Goal: Navigation & Orientation: Find specific page/section

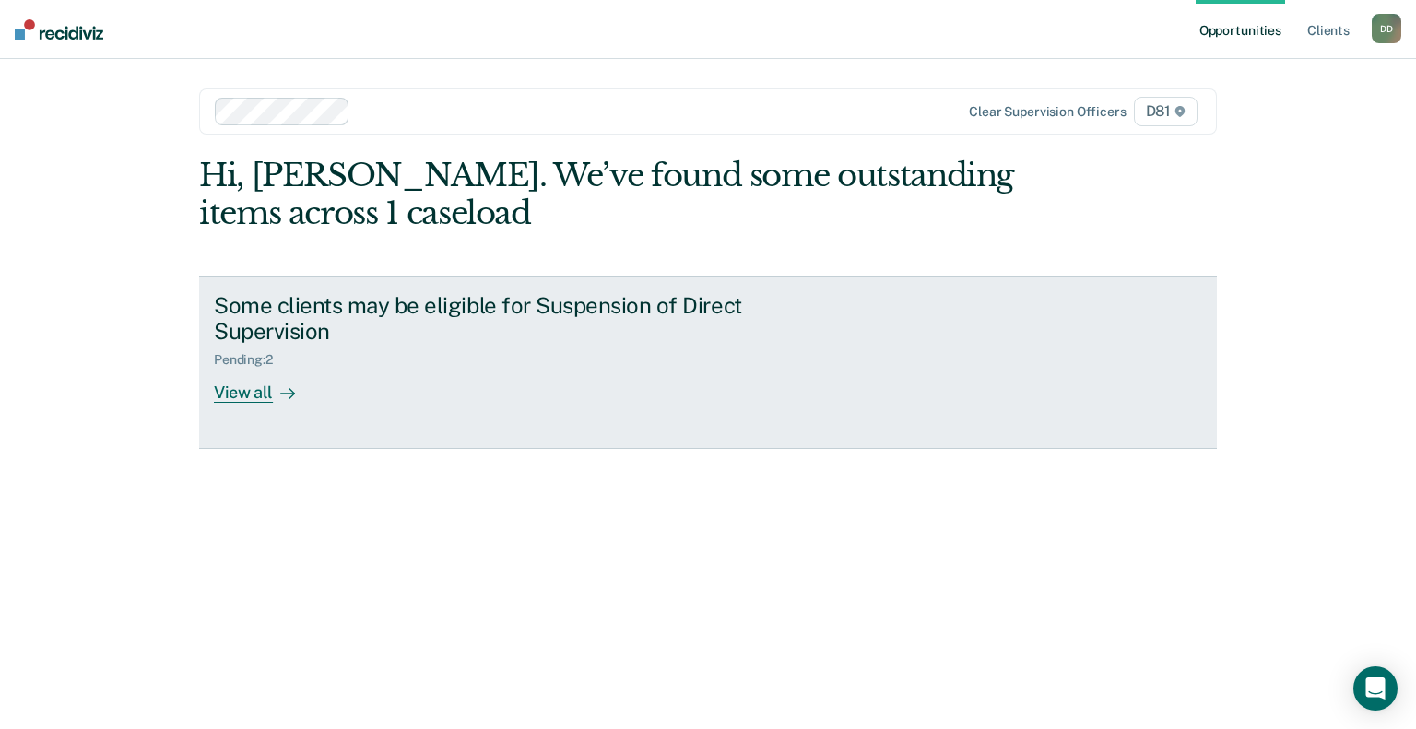
click at [245, 368] on div "View all" at bounding box center [265, 386] width 103 height 36
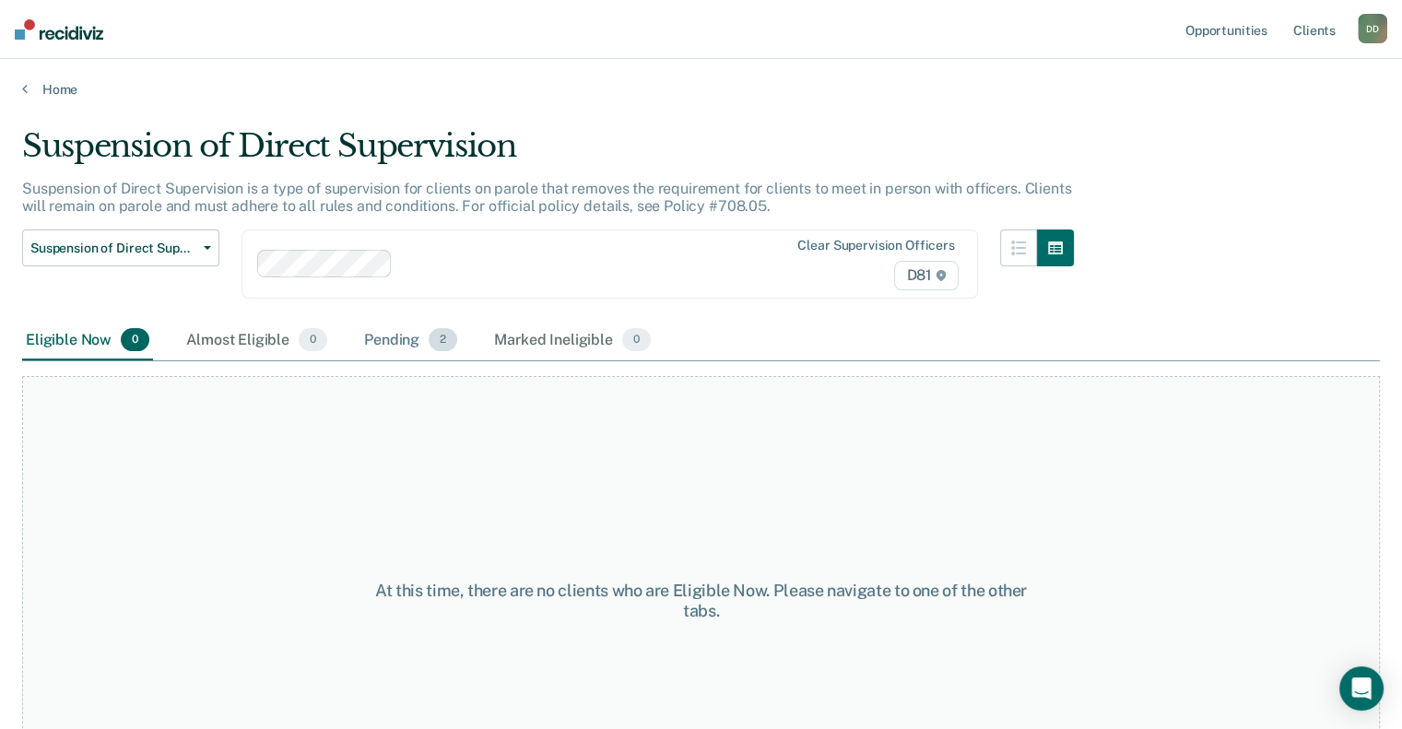
click at [380, 342] on div "Pending 2" at bounding box center [410, 341] width 100 height 41
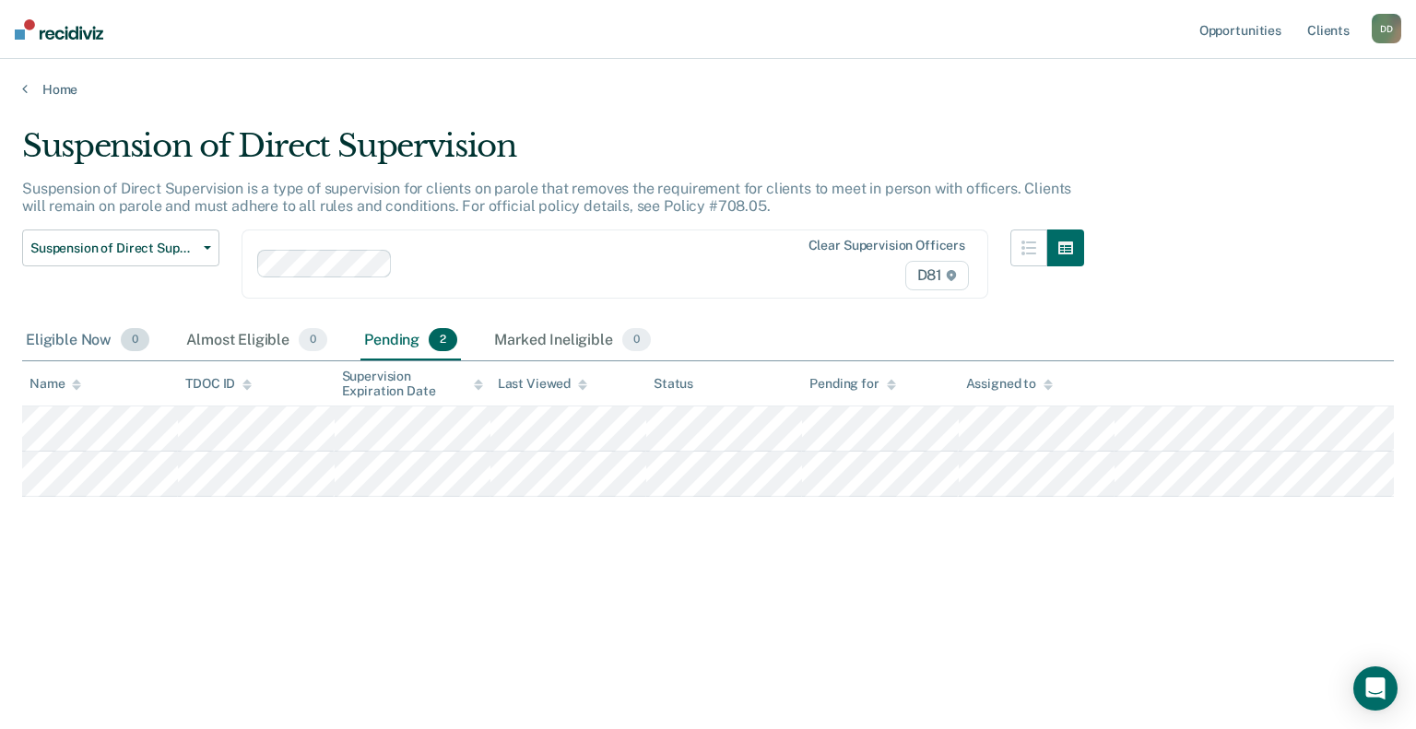
click at [49, 332] on div "Eligible Now 0" at bounding box center [87, 341] width 131 height 41
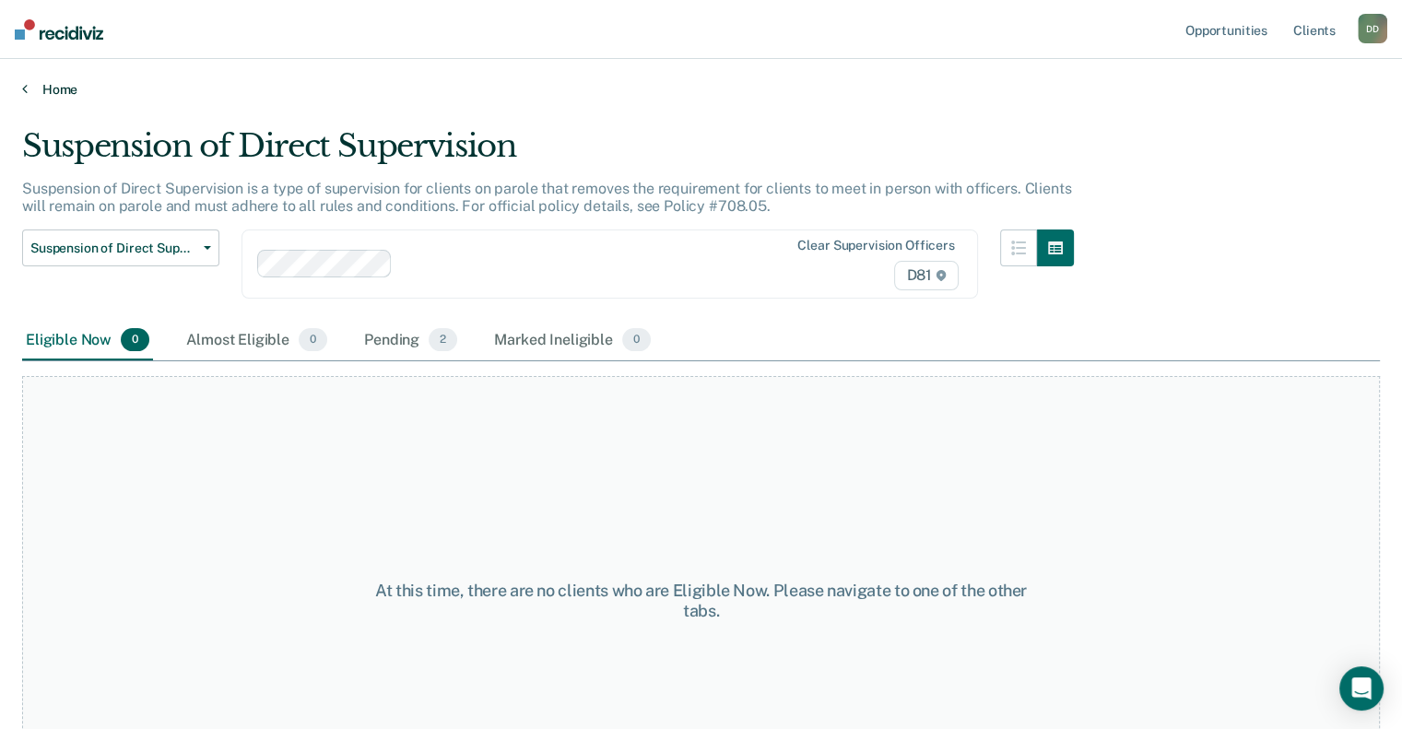
click at [59, 85] on link "Home" at bounding box center [701, 89] width 1358 height 17
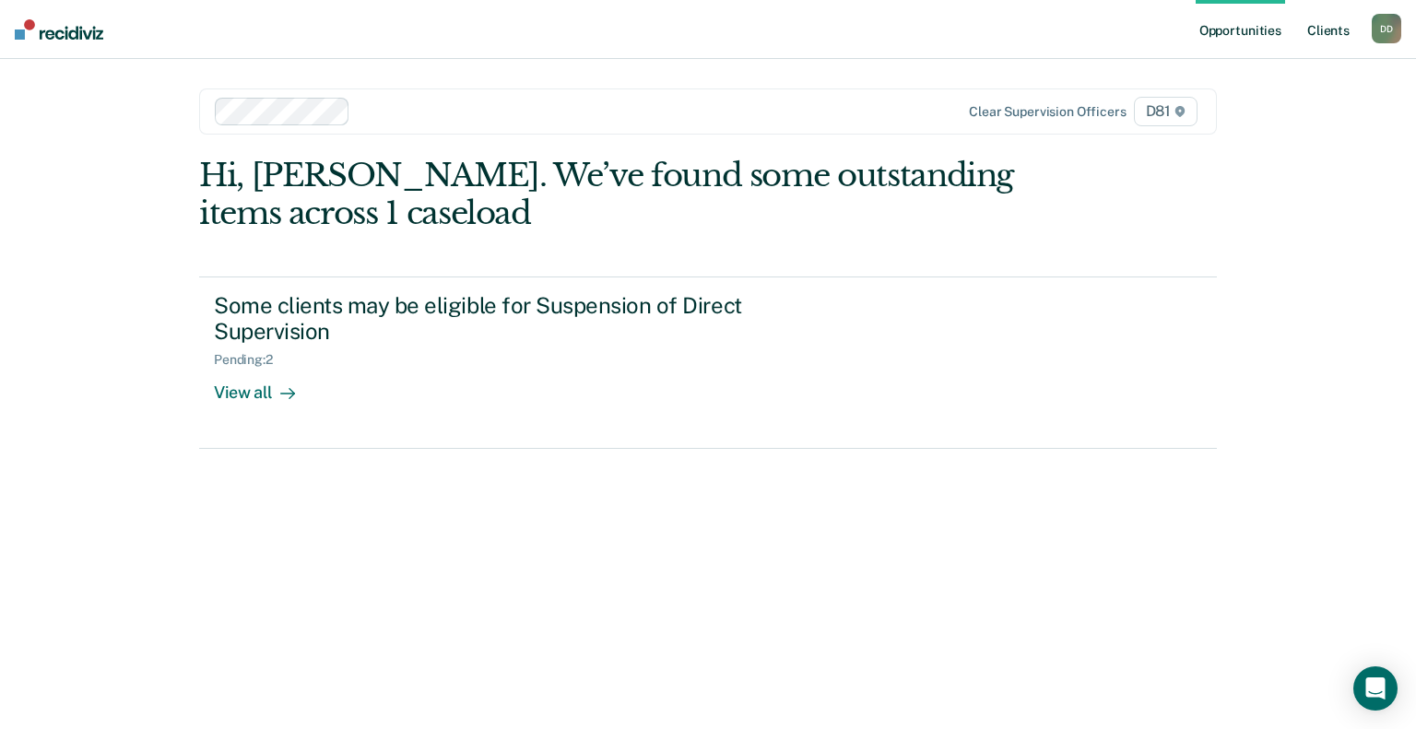
click at [1318, 30] on link "Client s" at bounding box center [1328, 29] width 50 height 59
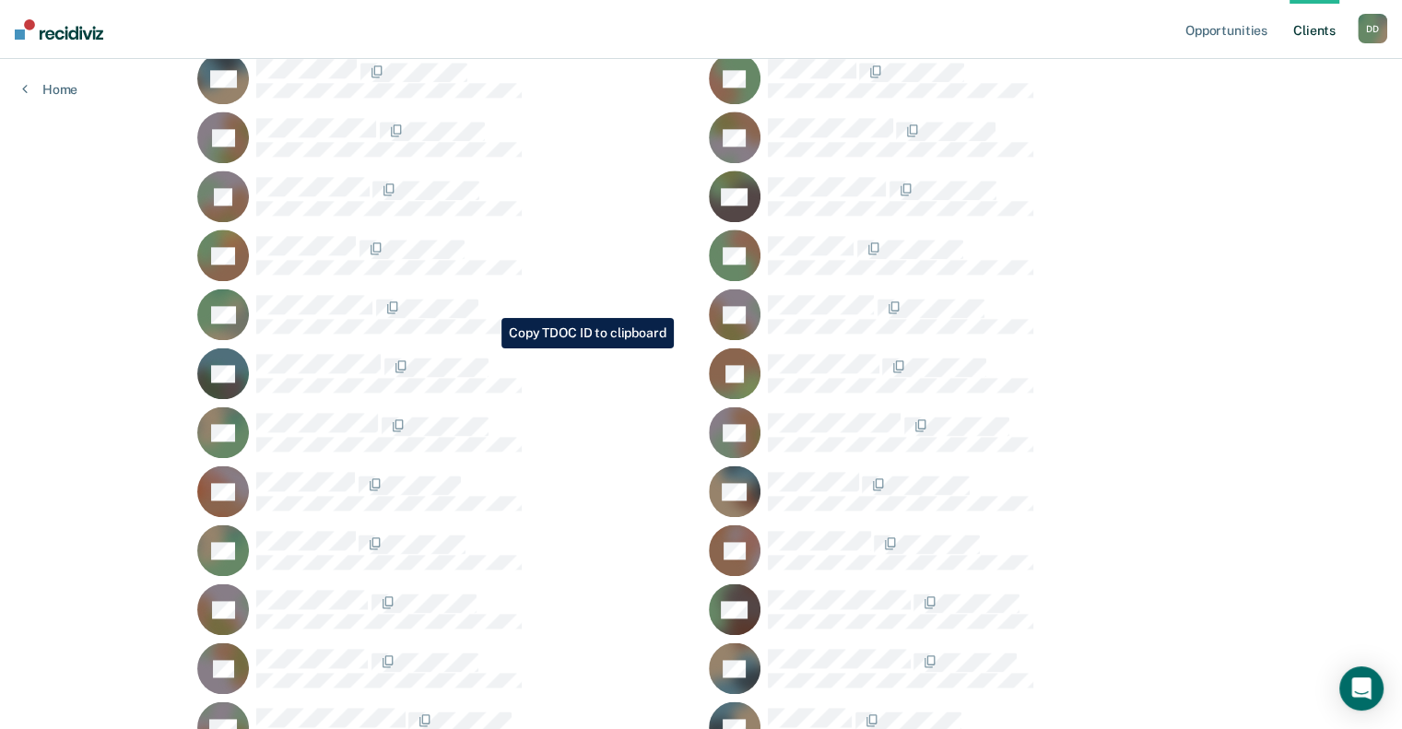
scroll to position [2397, 0]
